Goal: Information Seeking & Learning: Learn about a topic

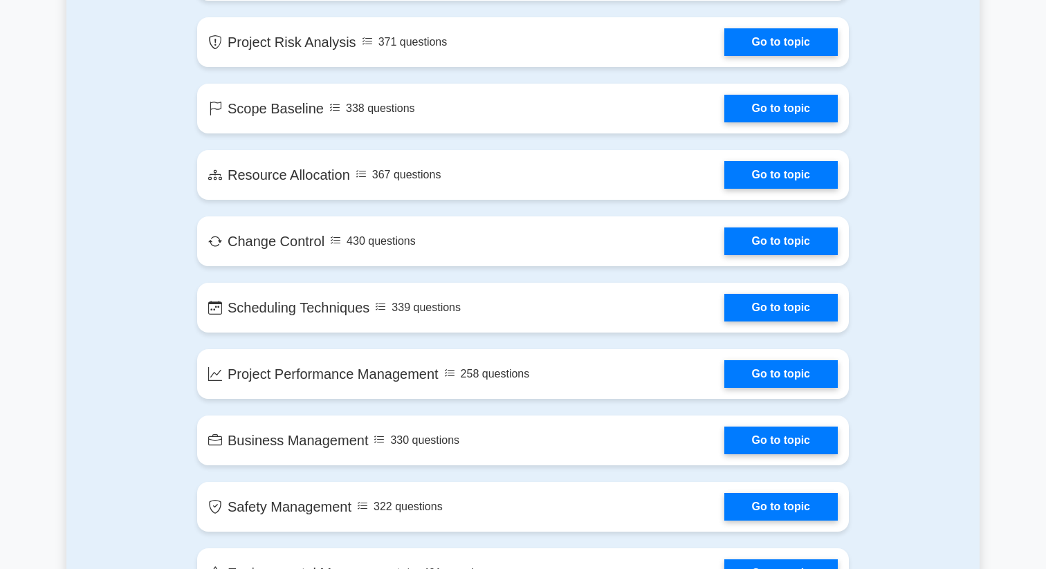
scroll to position [2100, 0]
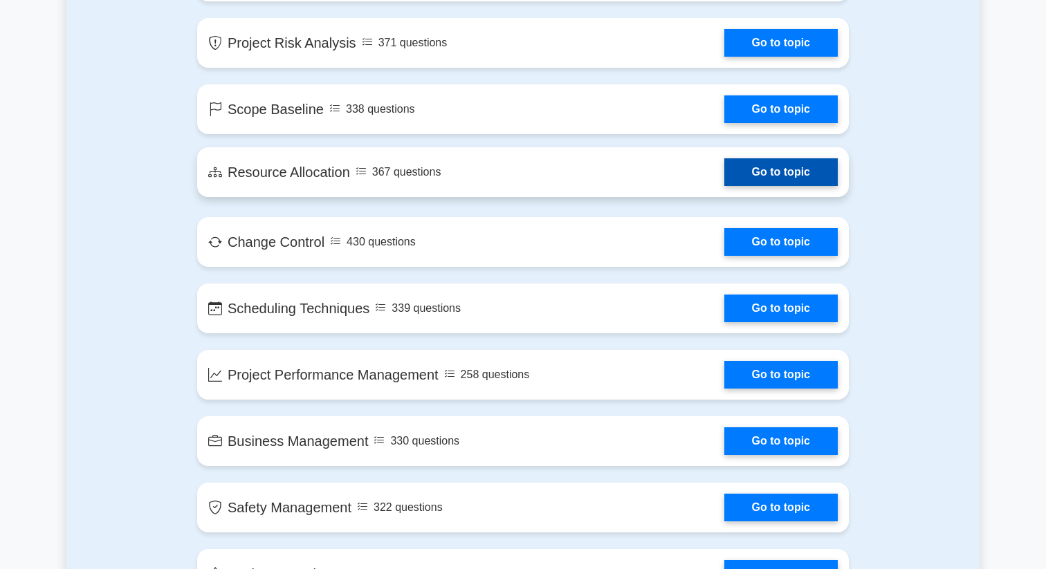
click at [724, 186] on link "Go to topic" at bounding box center [780, 172] width 113 height 28
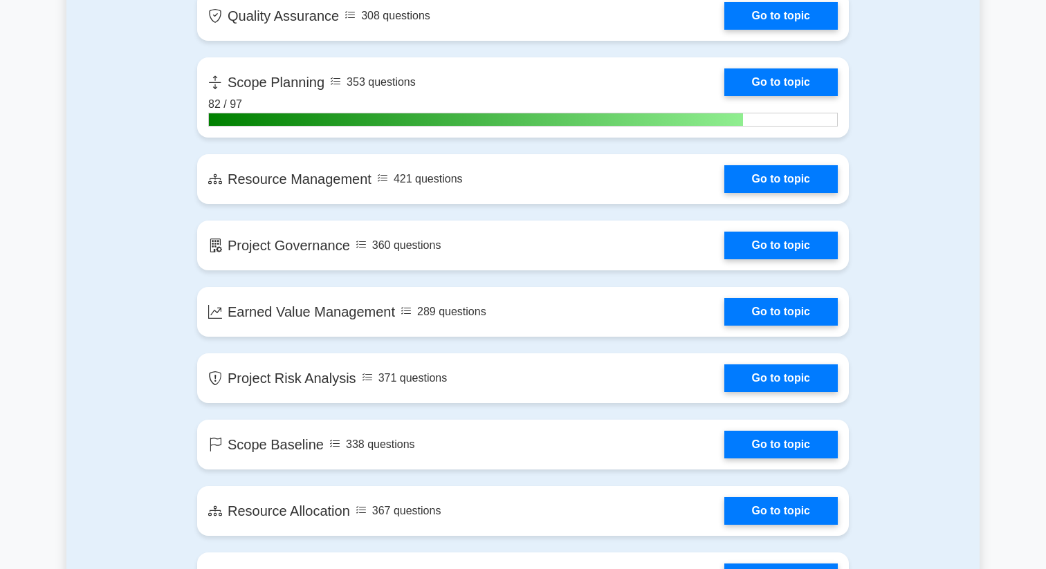
scroll to position [1765, 0]
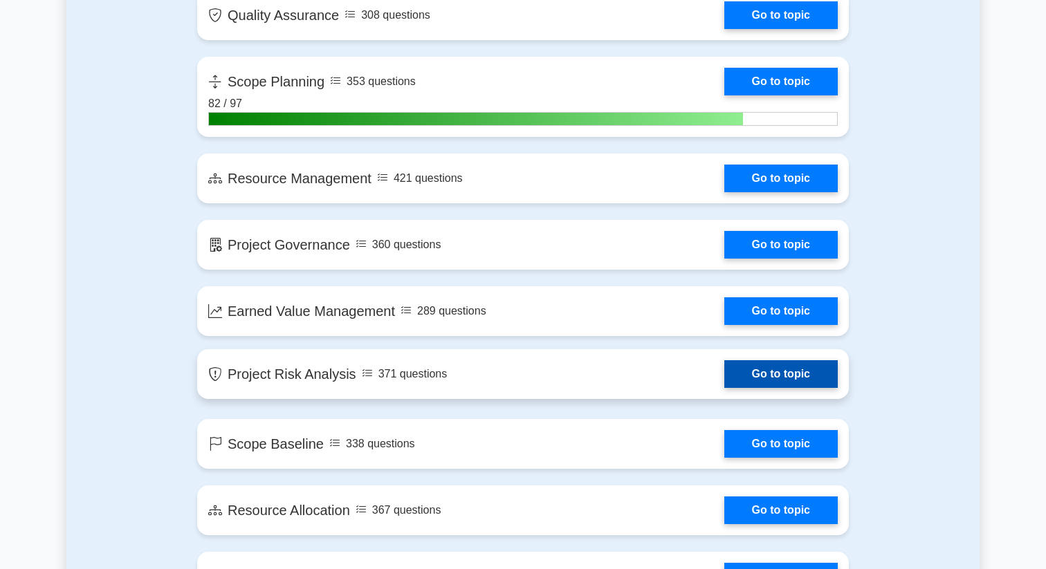
click at [724, 366] on link "Go to topic" at bounding box center [780, 374] width 113 height 28
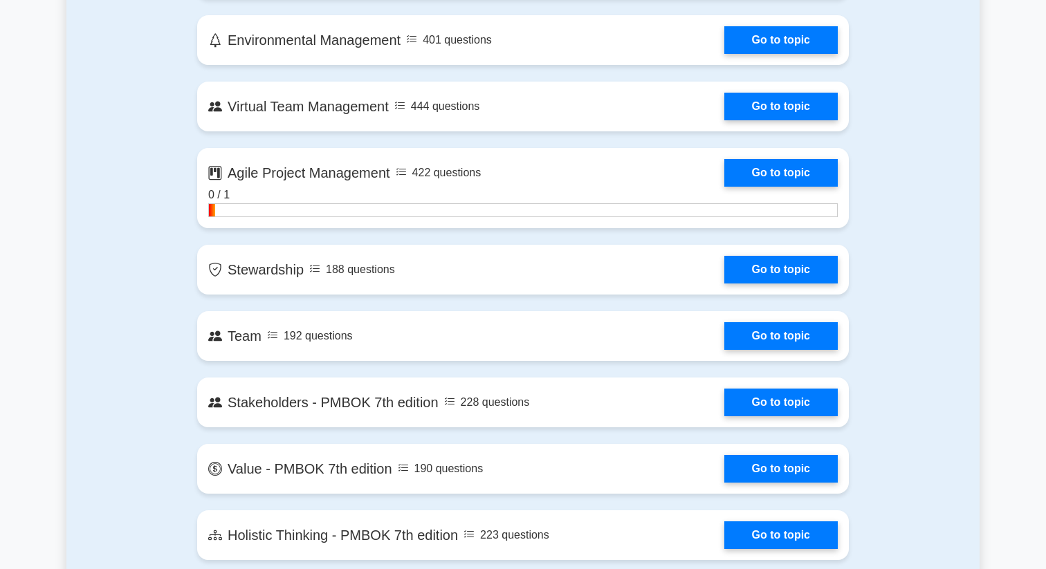
scroll to position [2632, 0]
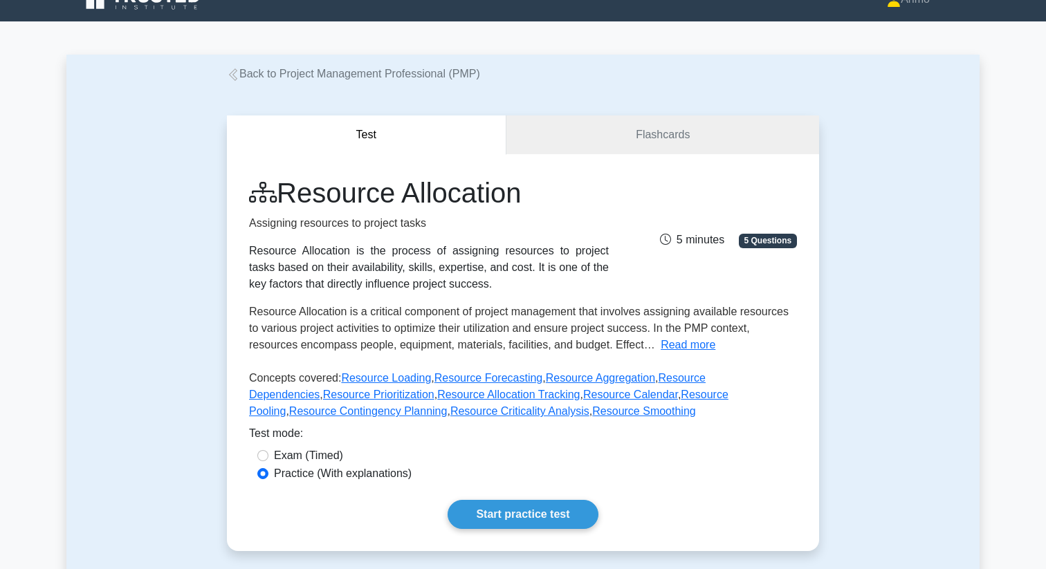
scroll to position [24, 0]
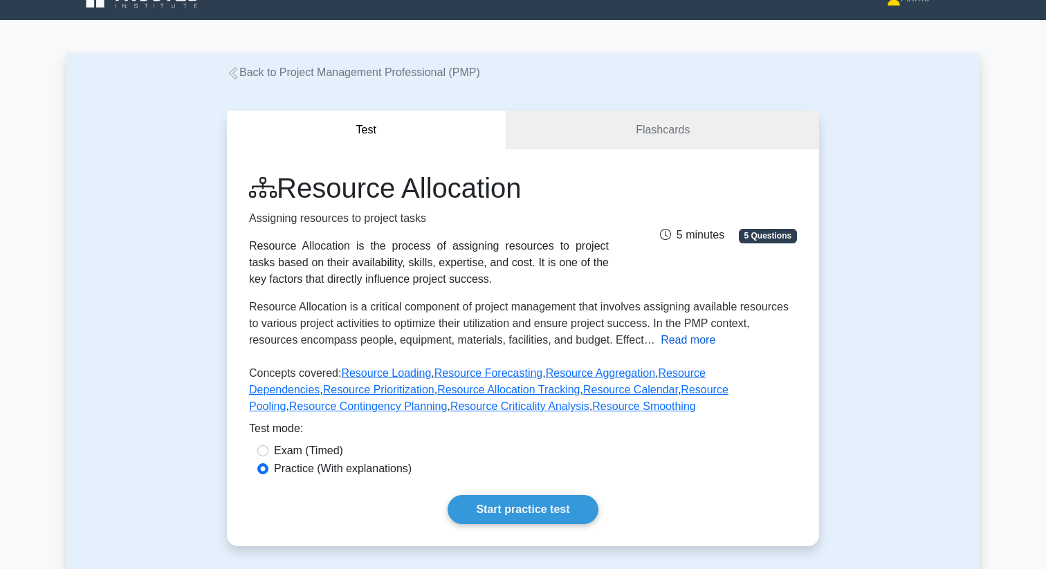
click at [697, 342] on button "Read more" at bounding box center [687, 340] width 55 height 17
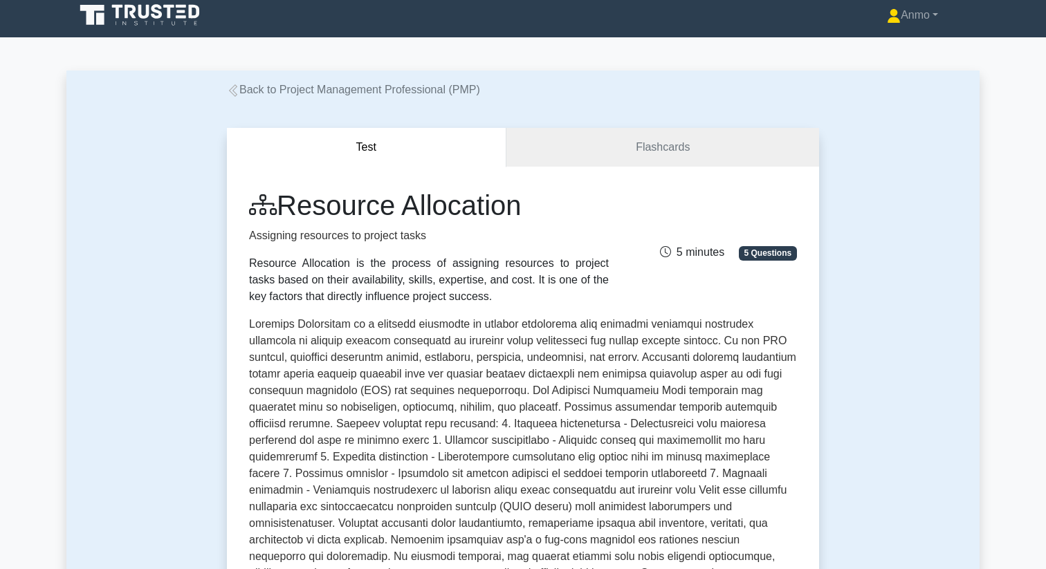
scroll to position [0, 0]
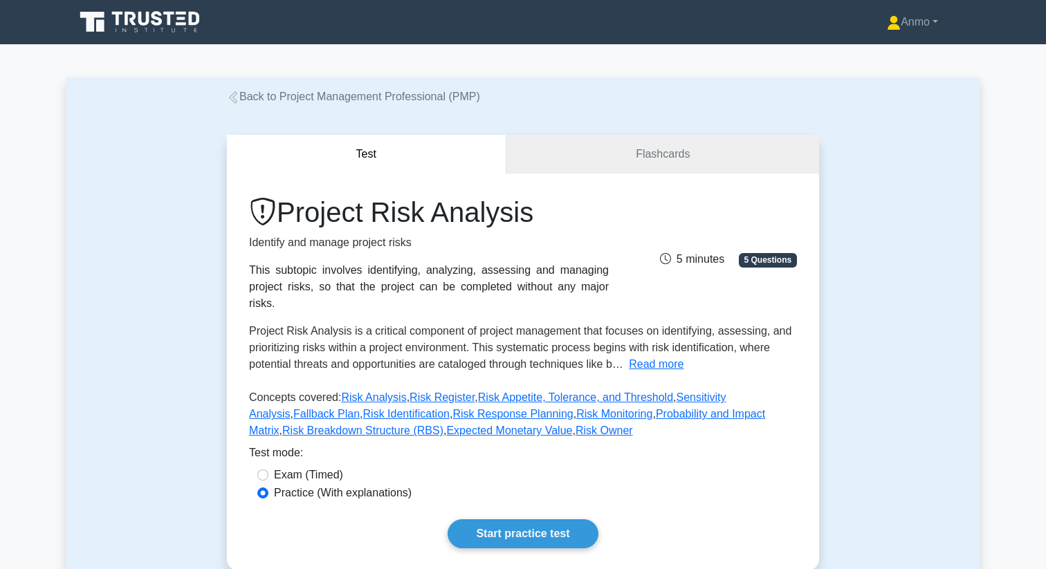
scroll to position [22, 0]
